Goal: Task Accomplishment & Management: Manage account settings

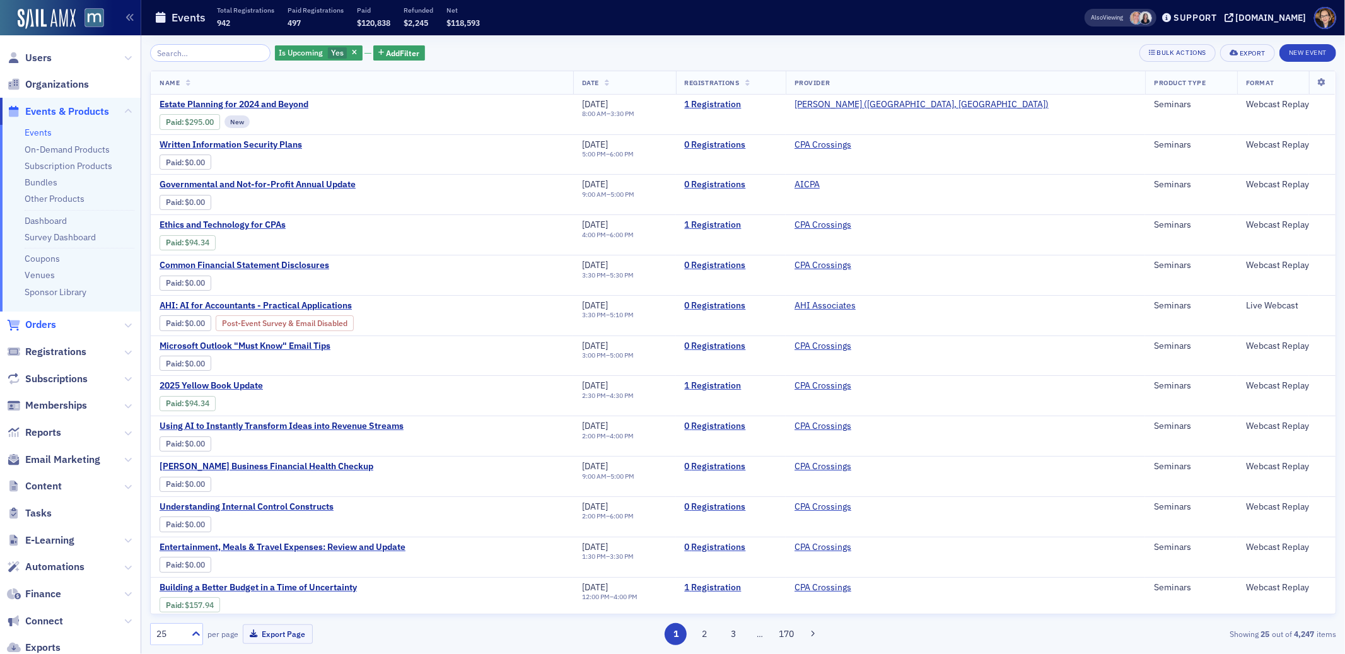
click at [41, 325] on span "Orders" at bounding box center [40, 325] width 31 height 14
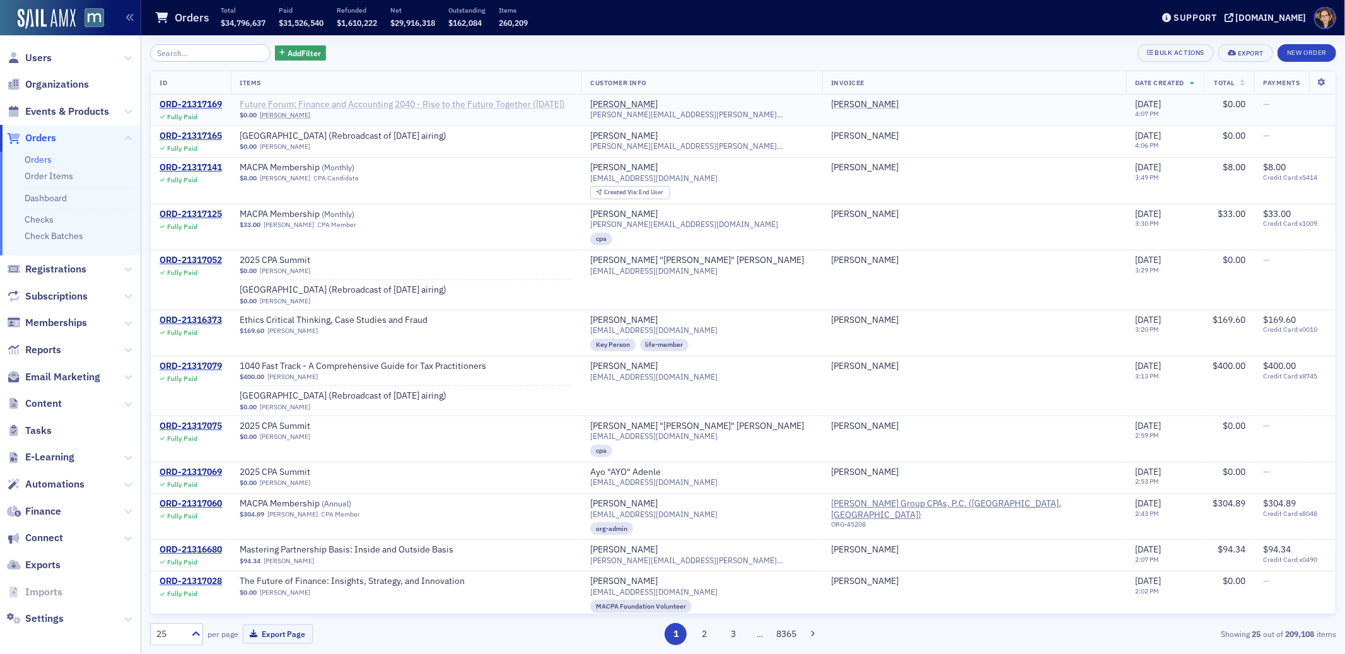
click at [485, 103] on span "Future Forum: Finance and Accounting 2040 - Rise to the Future Together ([DATE])" at bounding box center [402, 104] width 325 height 11
click at [43, 136] on span "Orders" at bounding box center [40, 138] width 31 height 14
click at [36, 135] on span "Orders" at bounding box center [40, 138] width 31 height 14
click at [450, 583] on span "The Future of Finance: Insights, Strategy, and Innovation" at bounding box center [352, 581] width 225 height 11
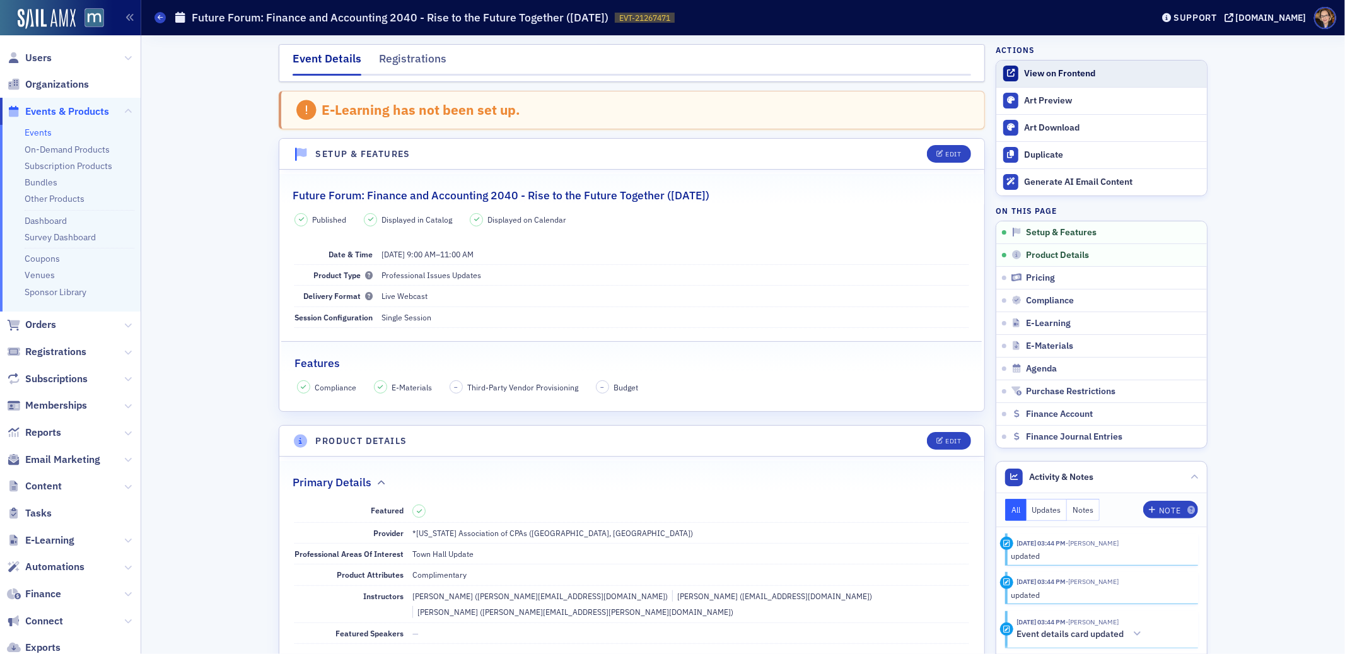
click at [1039, 68] on div "View on Frontend" at bounding box center [1112, 73] width 176 height 11
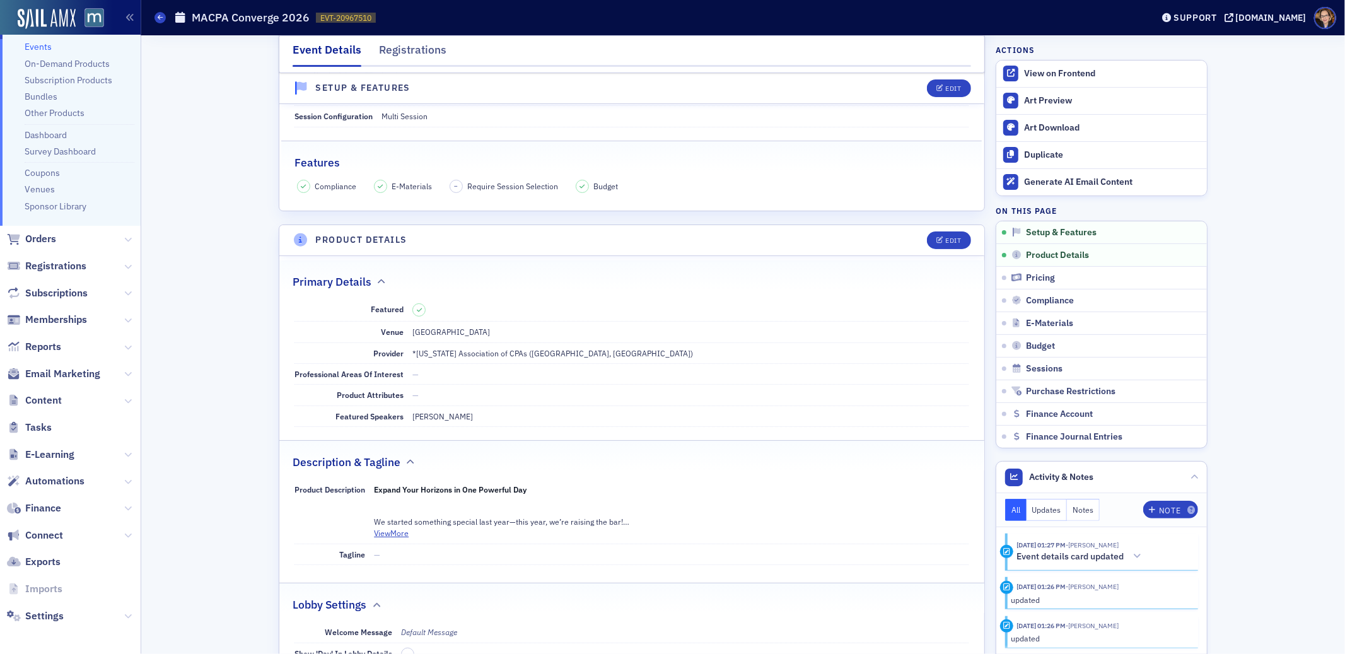
scroll to position [108, 0]
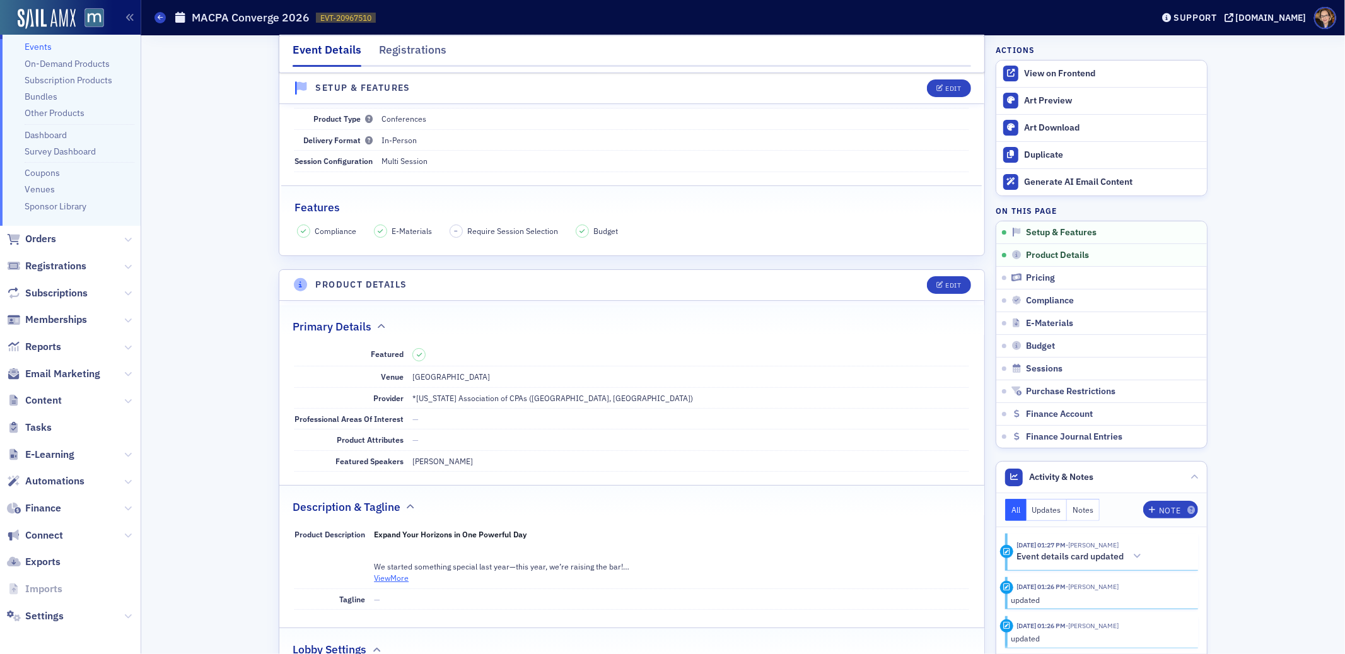
click at [391, 576] on button "View More" at bounding box center [391, 577] width 35 height 11
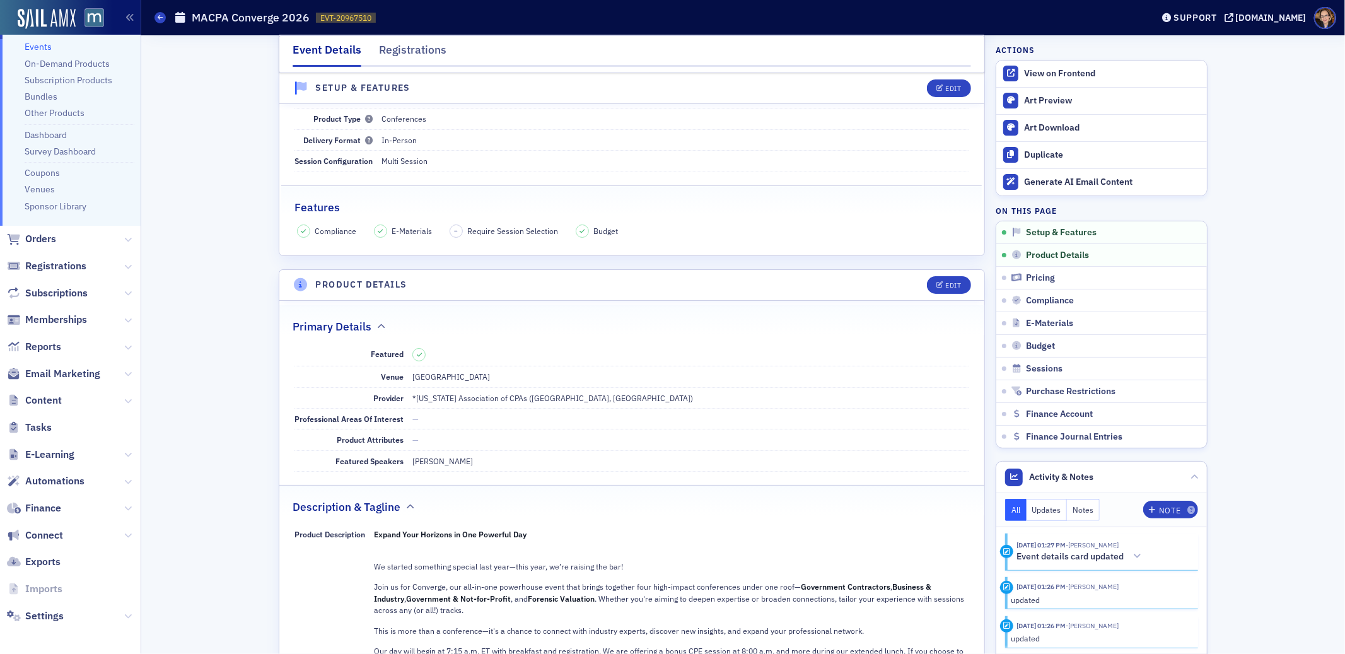
scroll to position [373, 0]
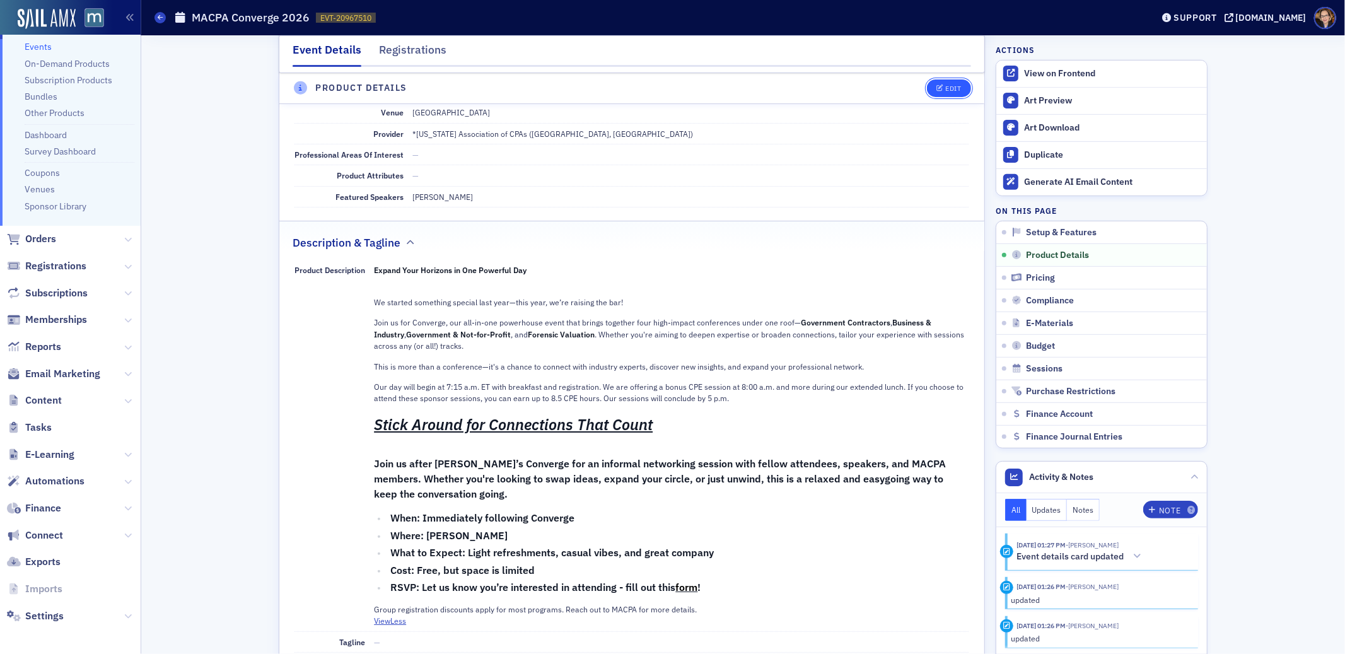
click at [946, 87] on div "Edit" at bounding box center [954, 88] width 16 height 7
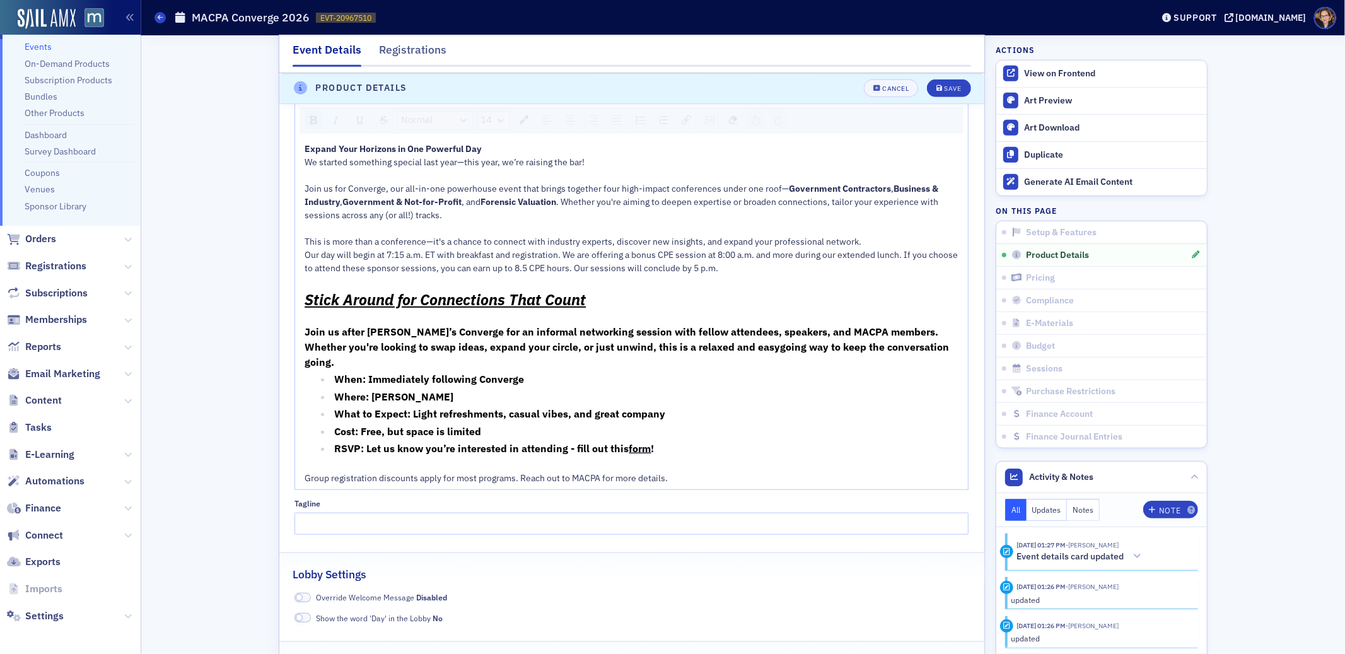
scroll to position [944, 0]
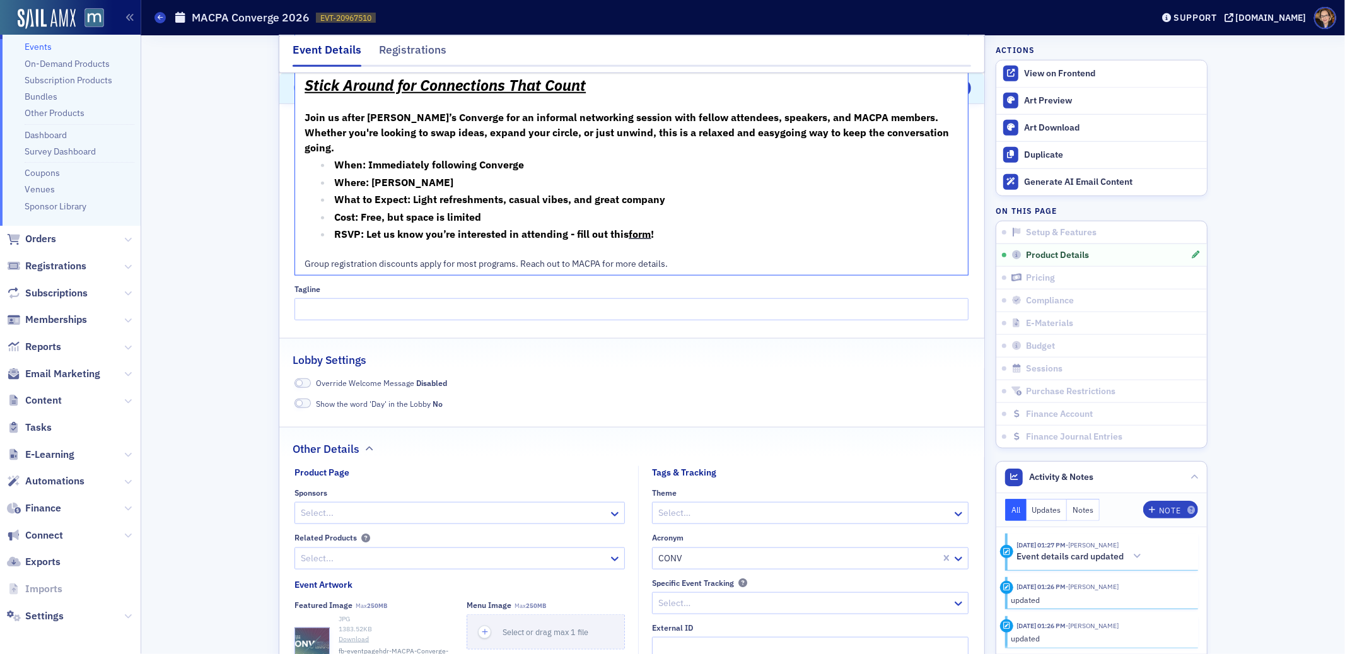
click at [762, 267] on div "Group registration discounts apply for most programs. Reach out to MACPA for mo…" at bounding box center [631, 263] width 654 height 13
drag, startPoint x: 527, startPoint y: 290, endPoint x: 295, endPoint y: 286, distance: 232.0
click at [295, 275] on div "Expand Your Horizons in One Powerful Day We started something special last year…" at bounding box center [631, 99] width 673 height 351
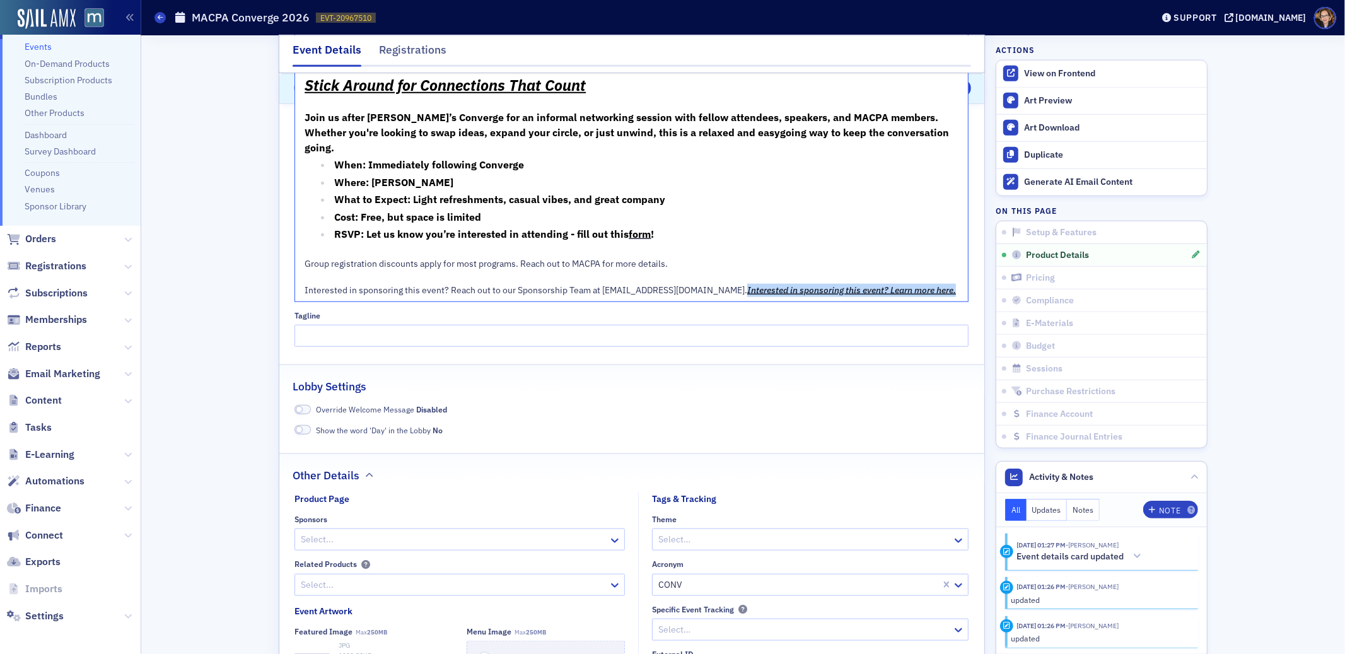
drag, startPoint x: 545, startPoint y: 303, endPoint x: 284, endPoint y: 306, distance: 261.0
click at [284, 306] on div "Product Description Visual Editor HTML Editor Normal 14 Expand Your Horizons in…" at bounding box center [631, 105] width 705 height 482
drag, startPoint x: 695, startPoint y: 289, endPoint x: 597, endPoint y: 290, distance: 97.7
click at [597, 290] on span "Group registration discounts apply for most programs. Reach out to MACPA for mo…" at bounding box center [525, 277] width 443 height 38
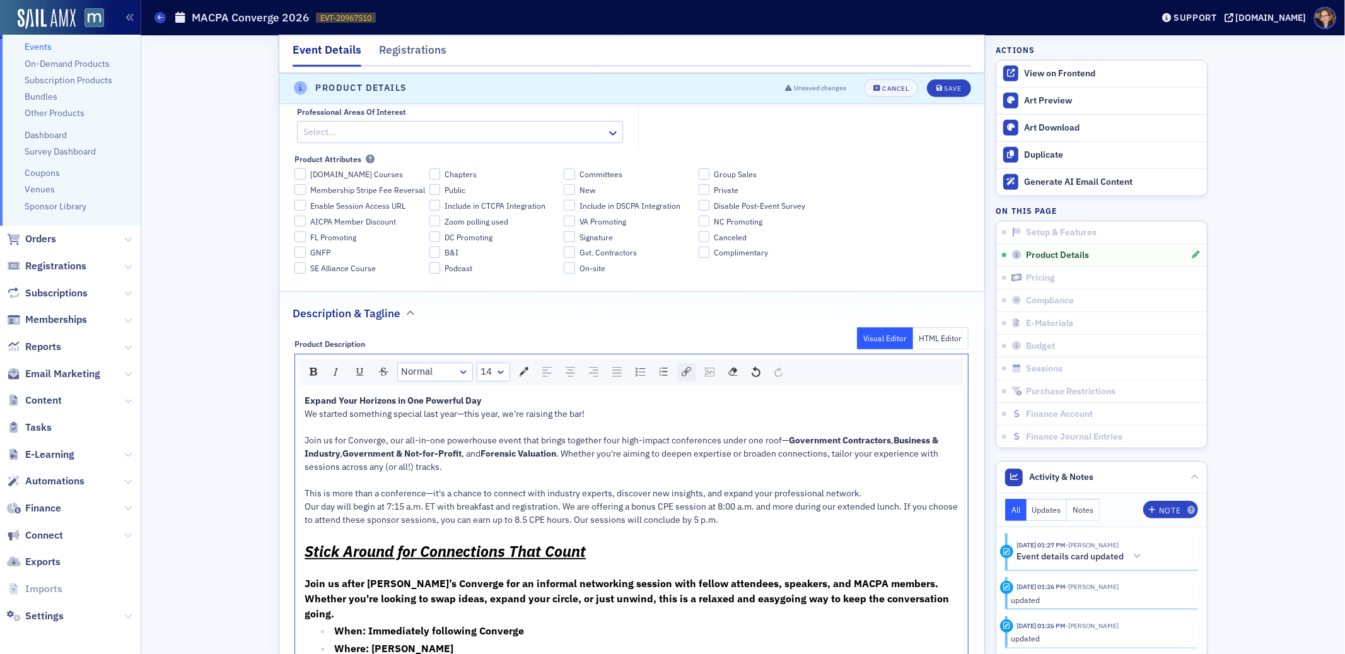
click at [682, 371] on img "rdw-link-control" at bounding box center [685, 371] width 9 height 9
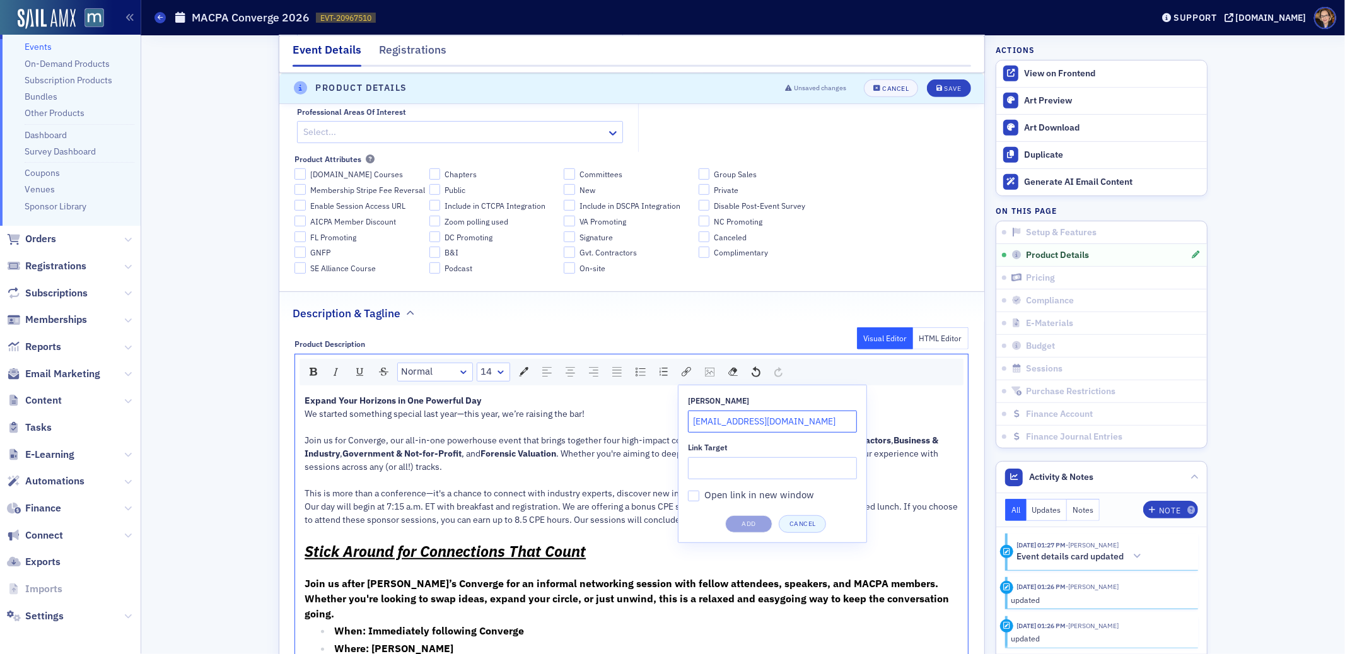
click at [823, 422] on input "sponsorship@macpa.org" at bounding box center [772, 421] width 169 height 22
click at [800, 525] on button "Cancel" at bounding box center [801, 524] width 47 height 18
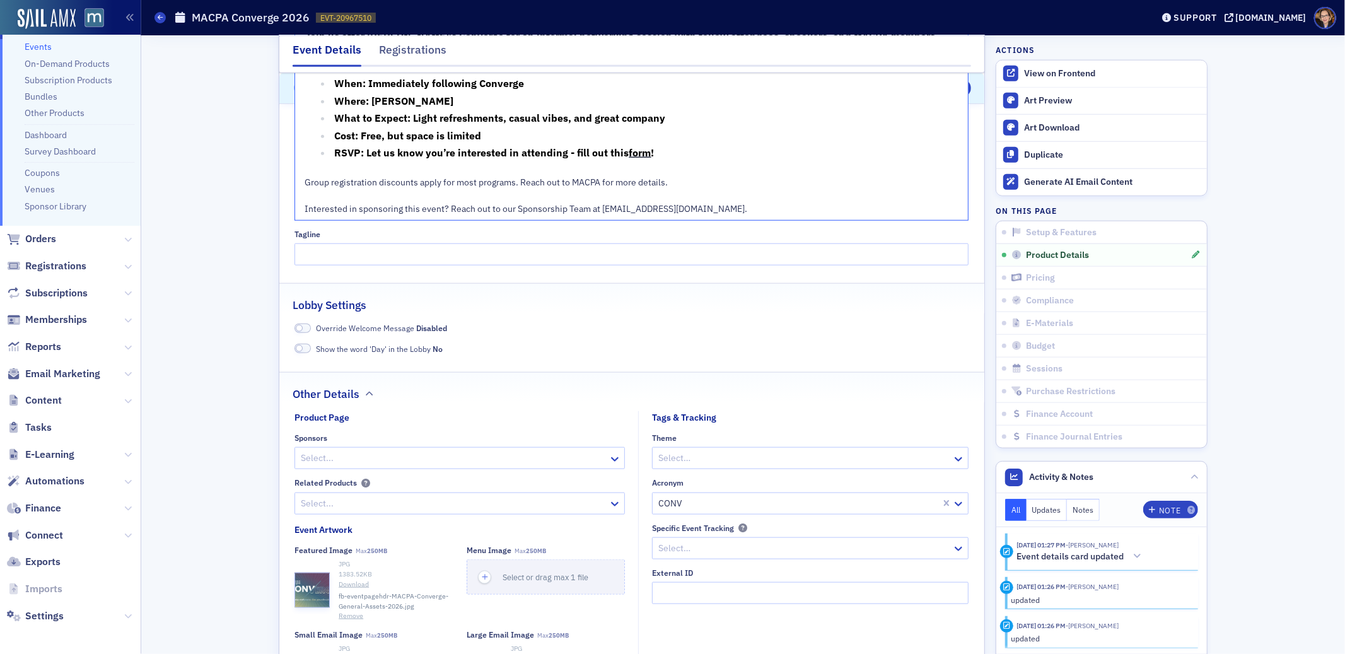
scroll to position [1012, 0]
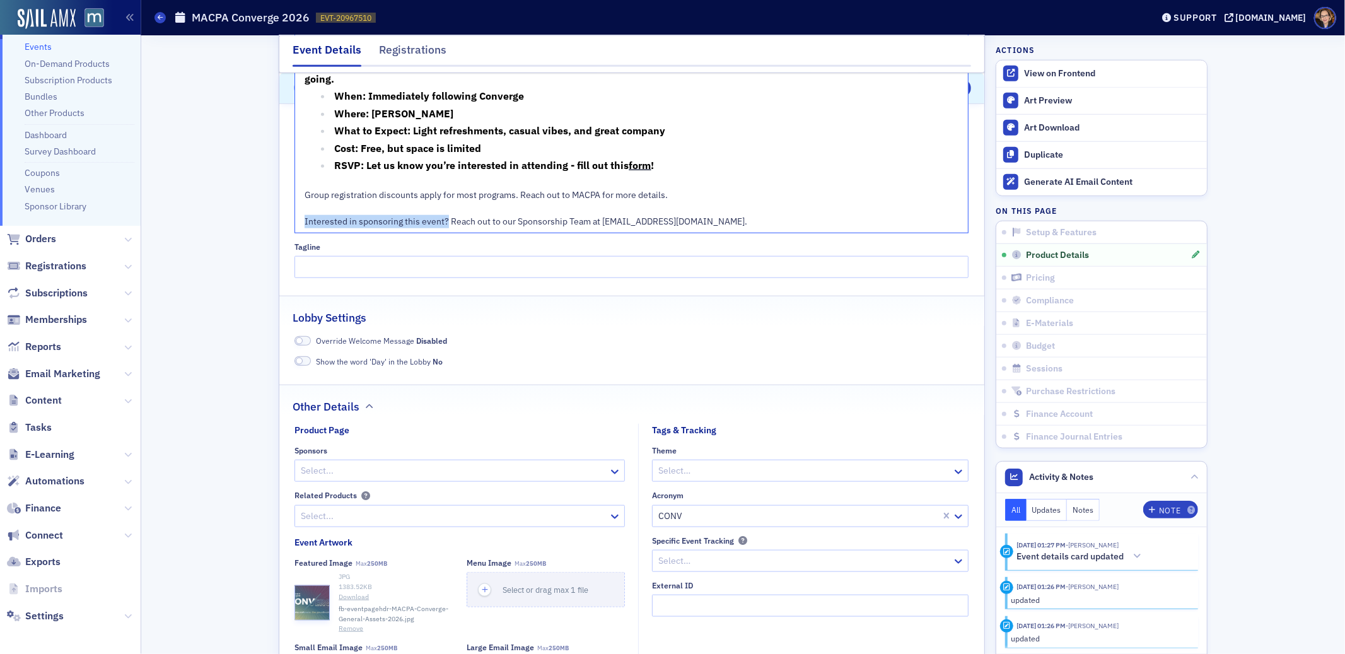
drag, startPoint x: 443, startPoint y: 221, endPoint x: 294, endPoint y: 221, distance: 148.8
click at [295, 221] on div "Expand Your Horizons in One Powerful Day We started something special last year…" at bounding box center [631, 44] width 673 height 378
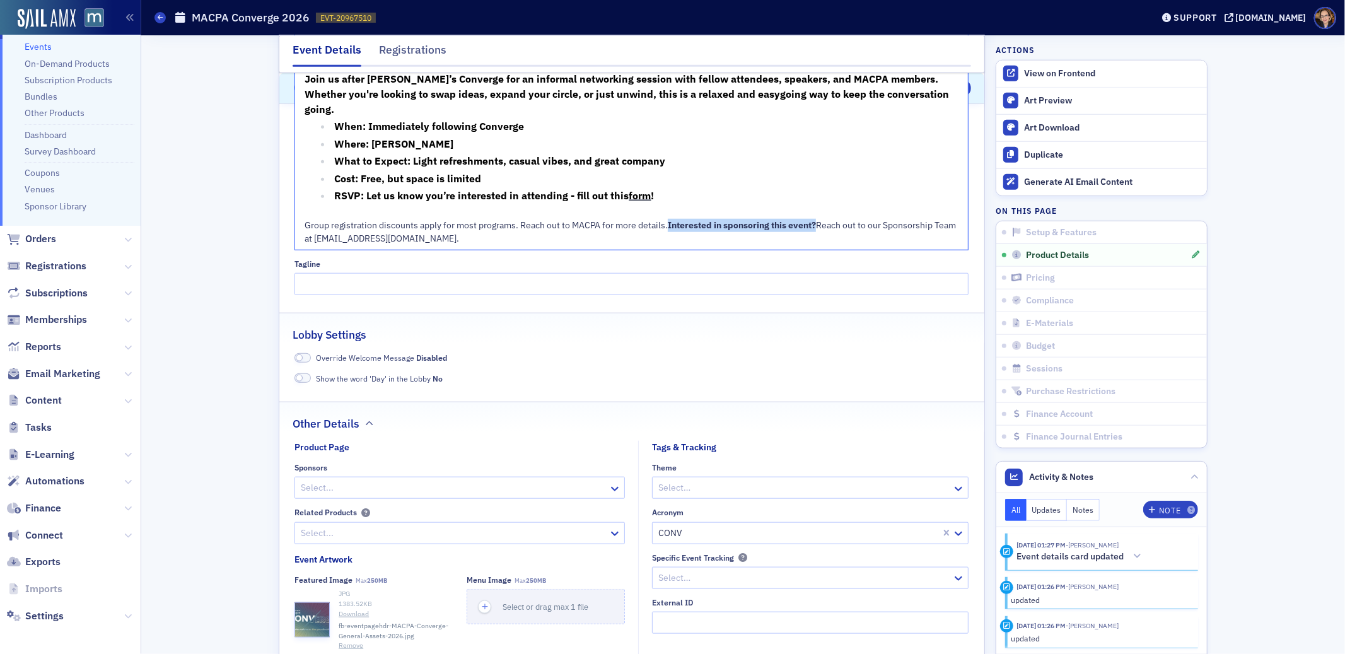
scroll to position [628, 0]
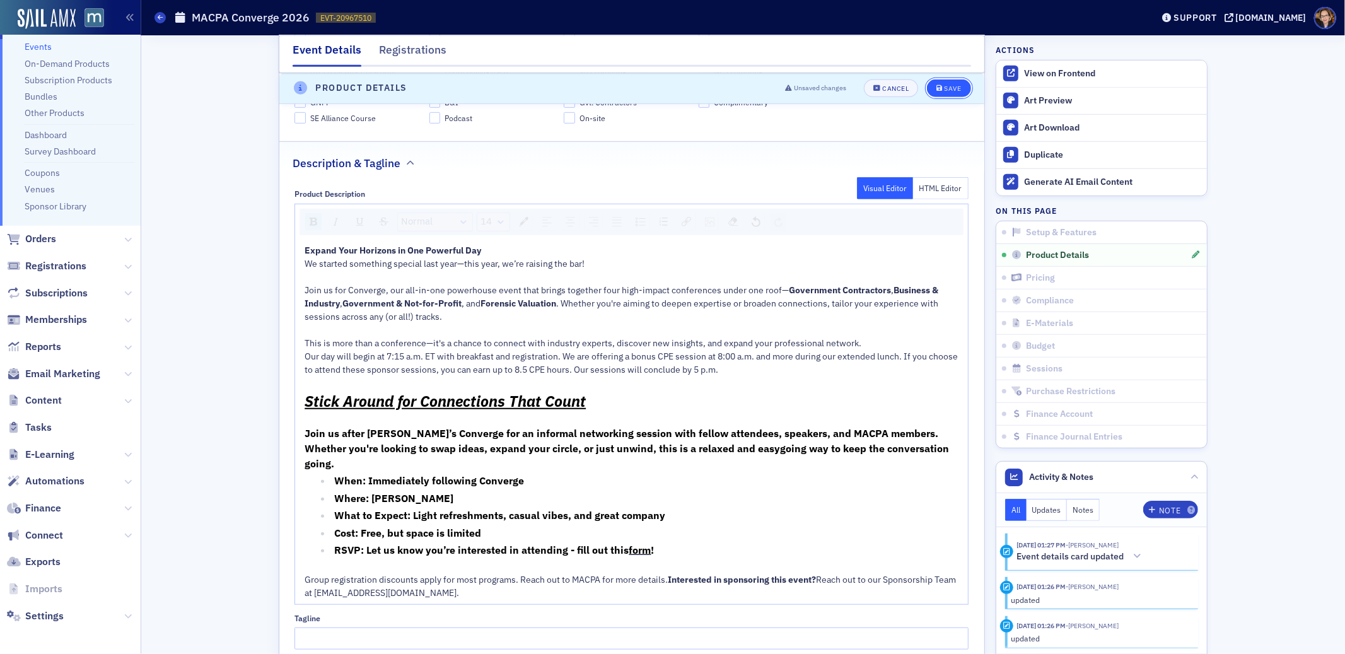
click at [937, 85] on span "Save" at bounding box center [948, 88] width 25 height 7
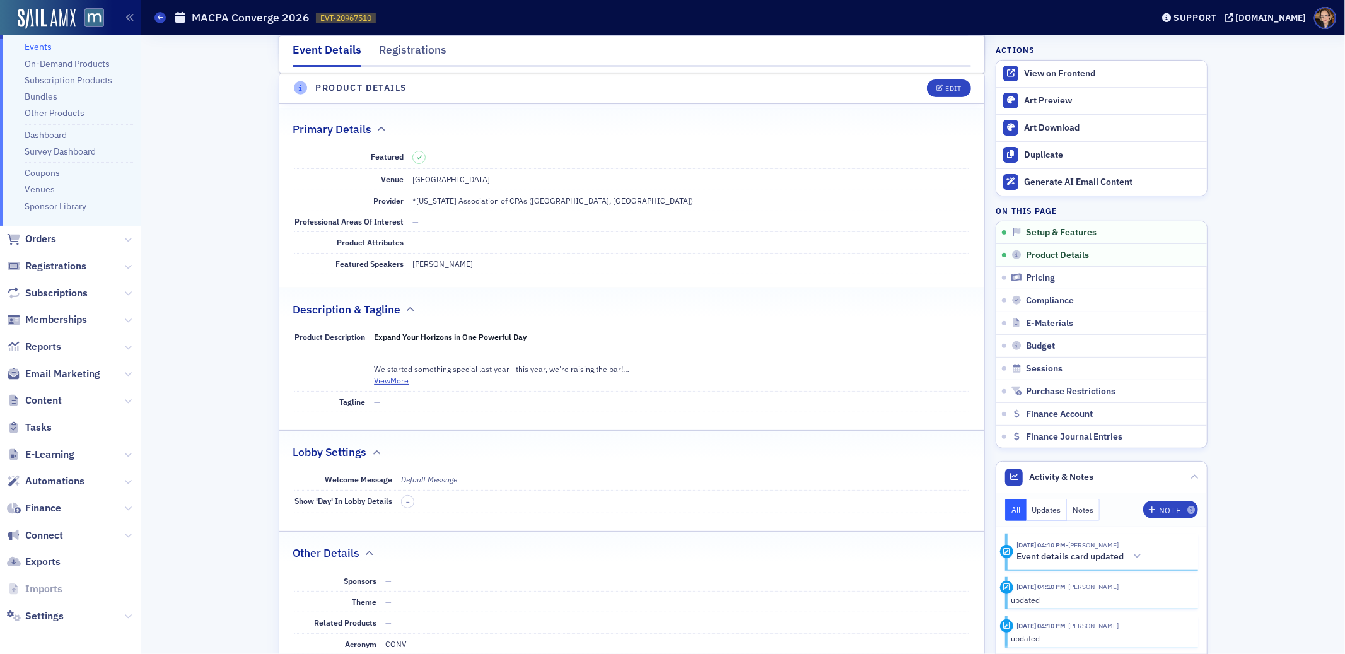
scroll to position [304, 0]
click at [1055, 75] on div "View on Frontend" at bounding box center [1112, 73] width 176 height 11
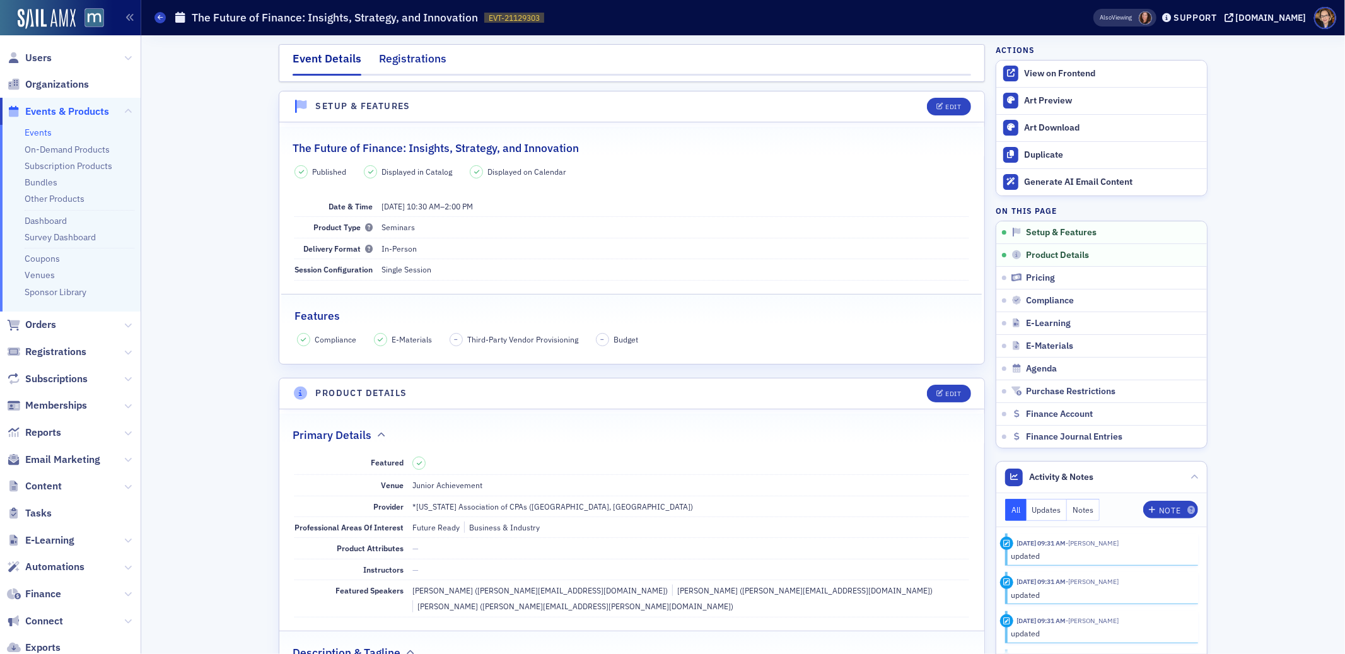
click at [402, 64] on div "Registrations" at bounding box center [412, 61] width 67 height 23
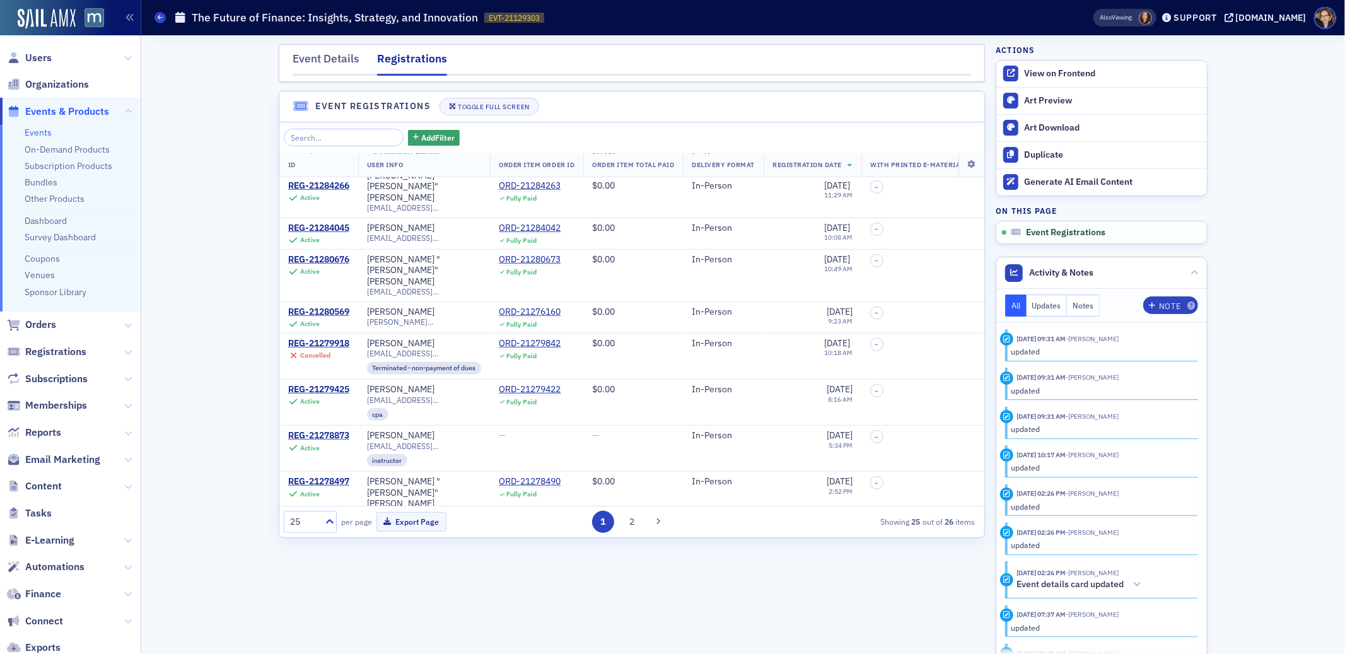
scroll to position [698, 0]
click at [631, 521] on button "2" at bounding box center [631, 522] width 22 height 22
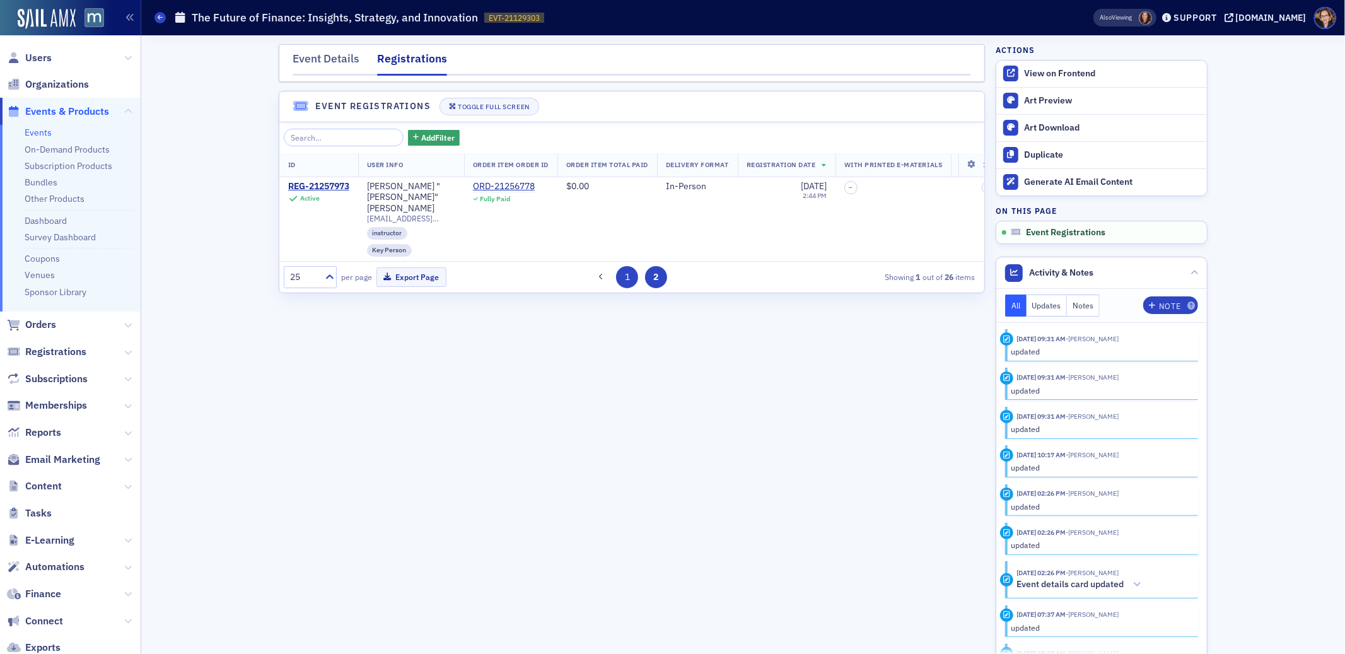
click at [630, 270] on button "1" at bounding box center [627, 277] width 22 height 22
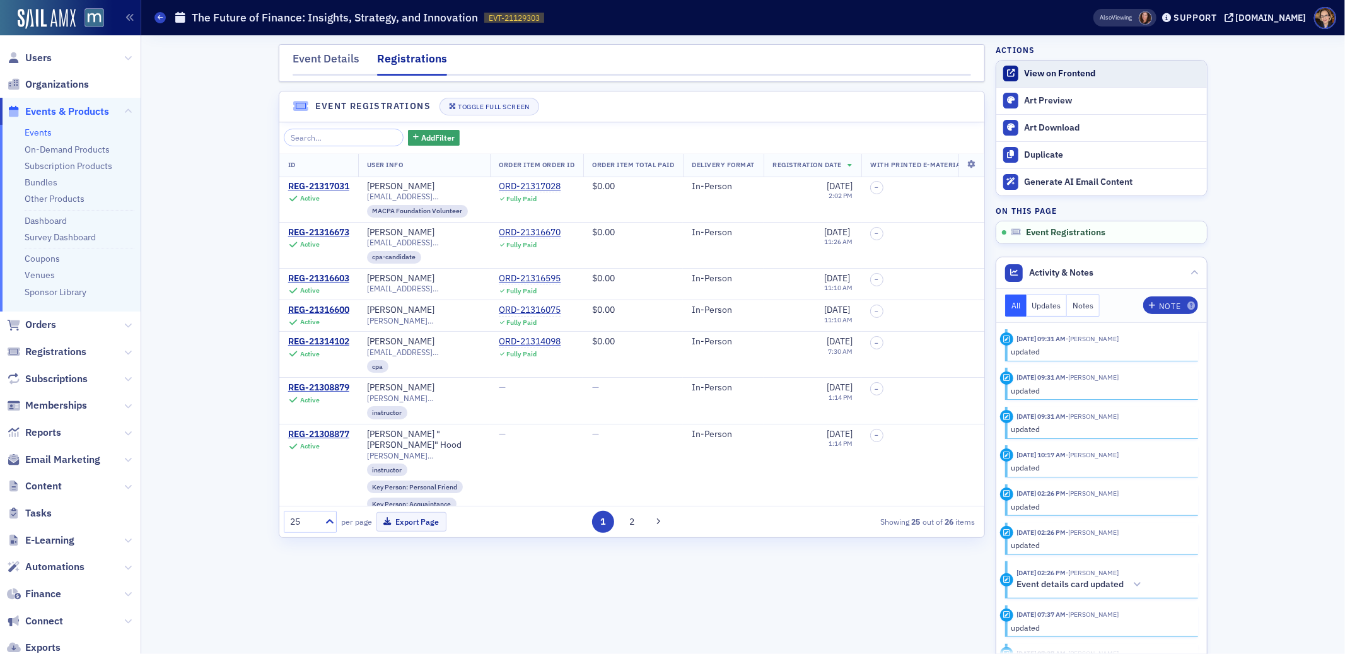
click at [1055, 74] on div "View on Frontend" at bounding box center [1112, 73] width 176 height 11
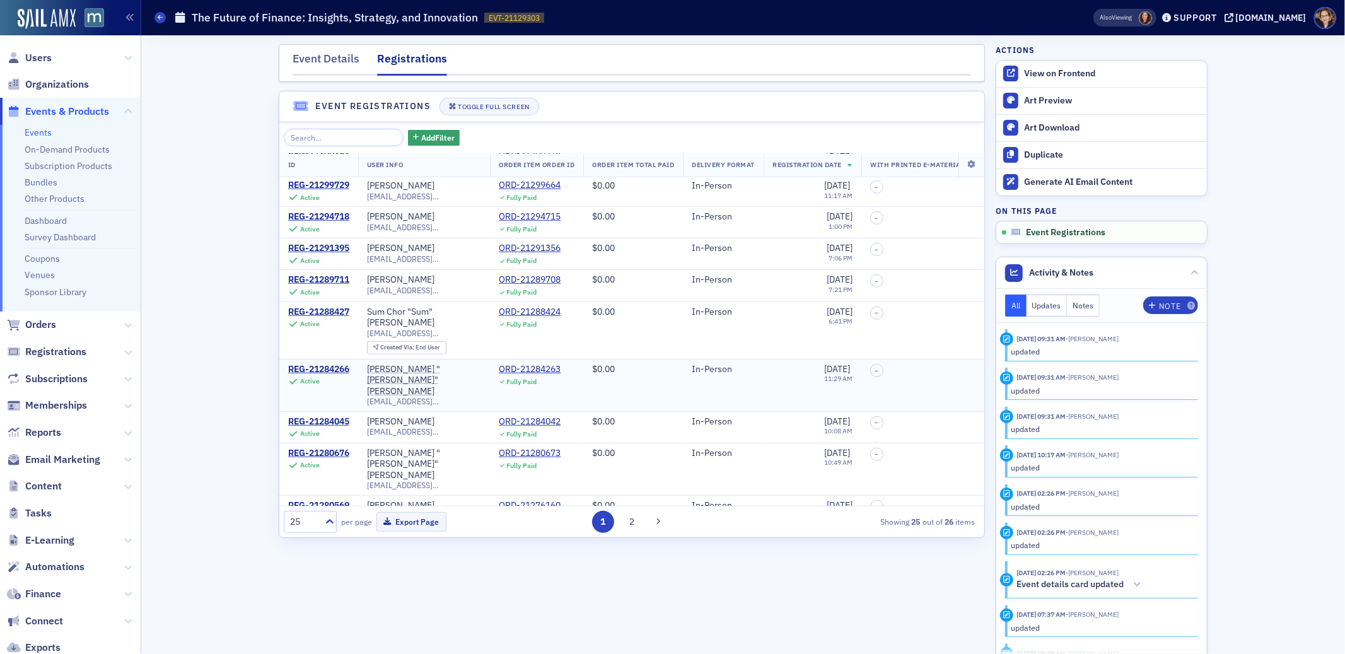
scroll to position [521, 0]
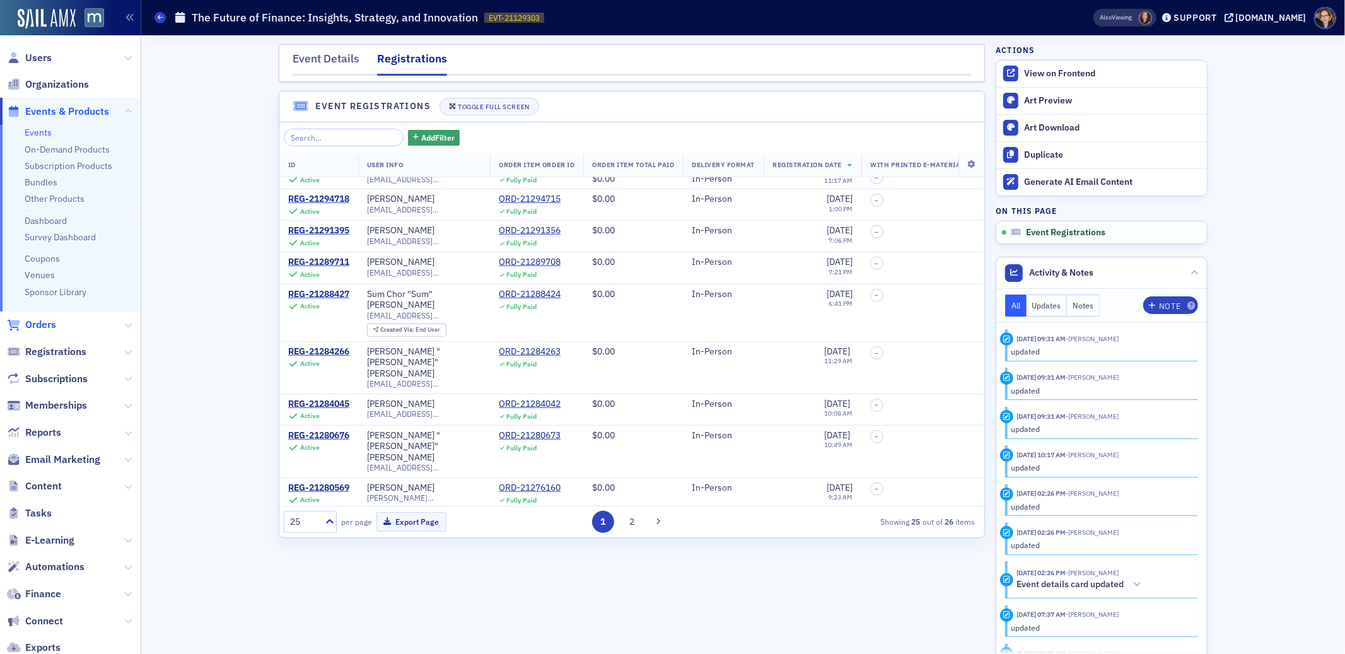
click at [44, 324] on span "Orders" at bounding box center [40, 325] width 31 height 14
